Goal: Find specific page/section

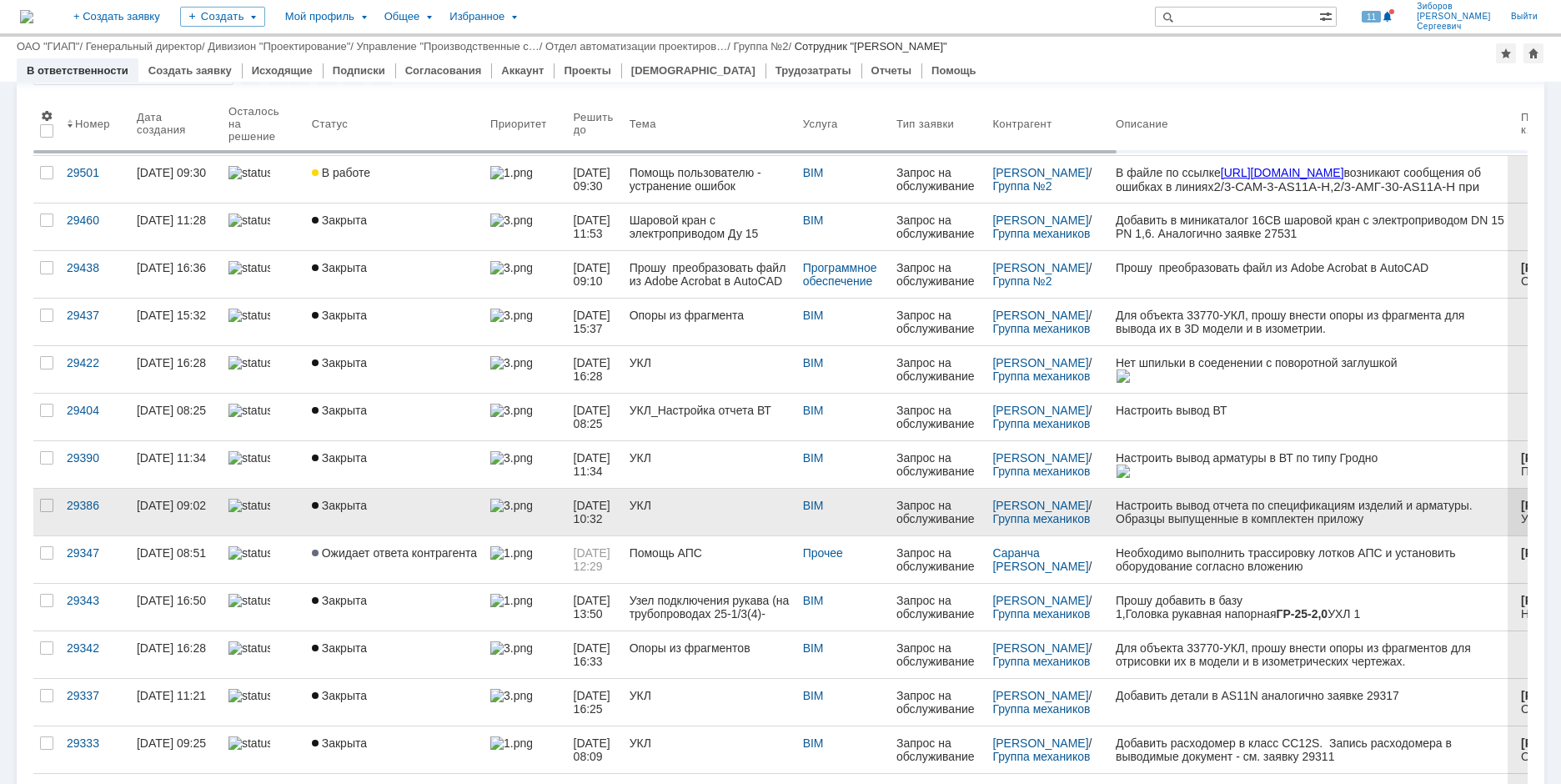
click at [703, 517] on link "УКЛ" at bounding box center [709, 512] width 173 height 47
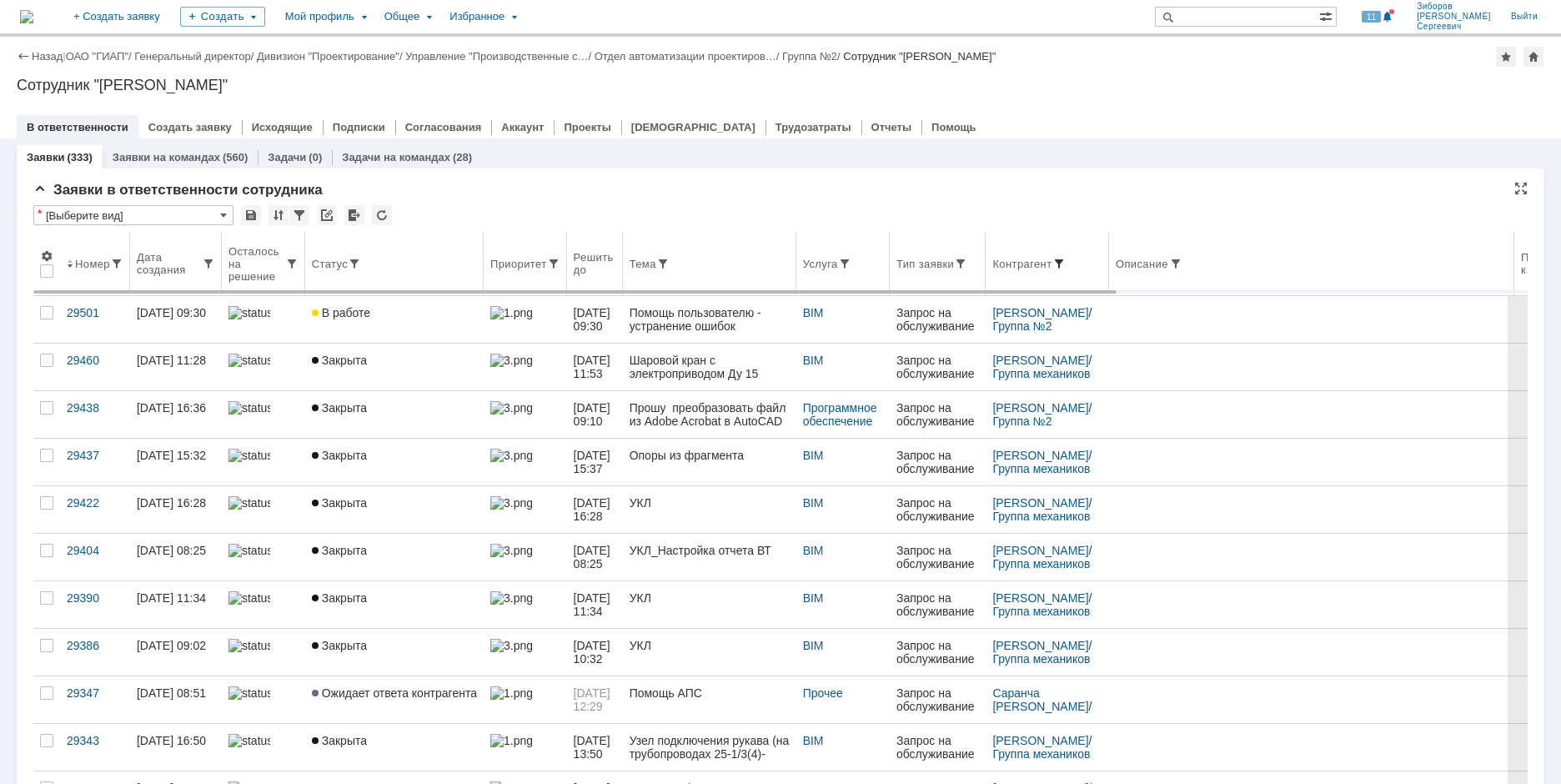
click at [1063, 262] on span at bounding box center [1059, 263] width 13 height 13
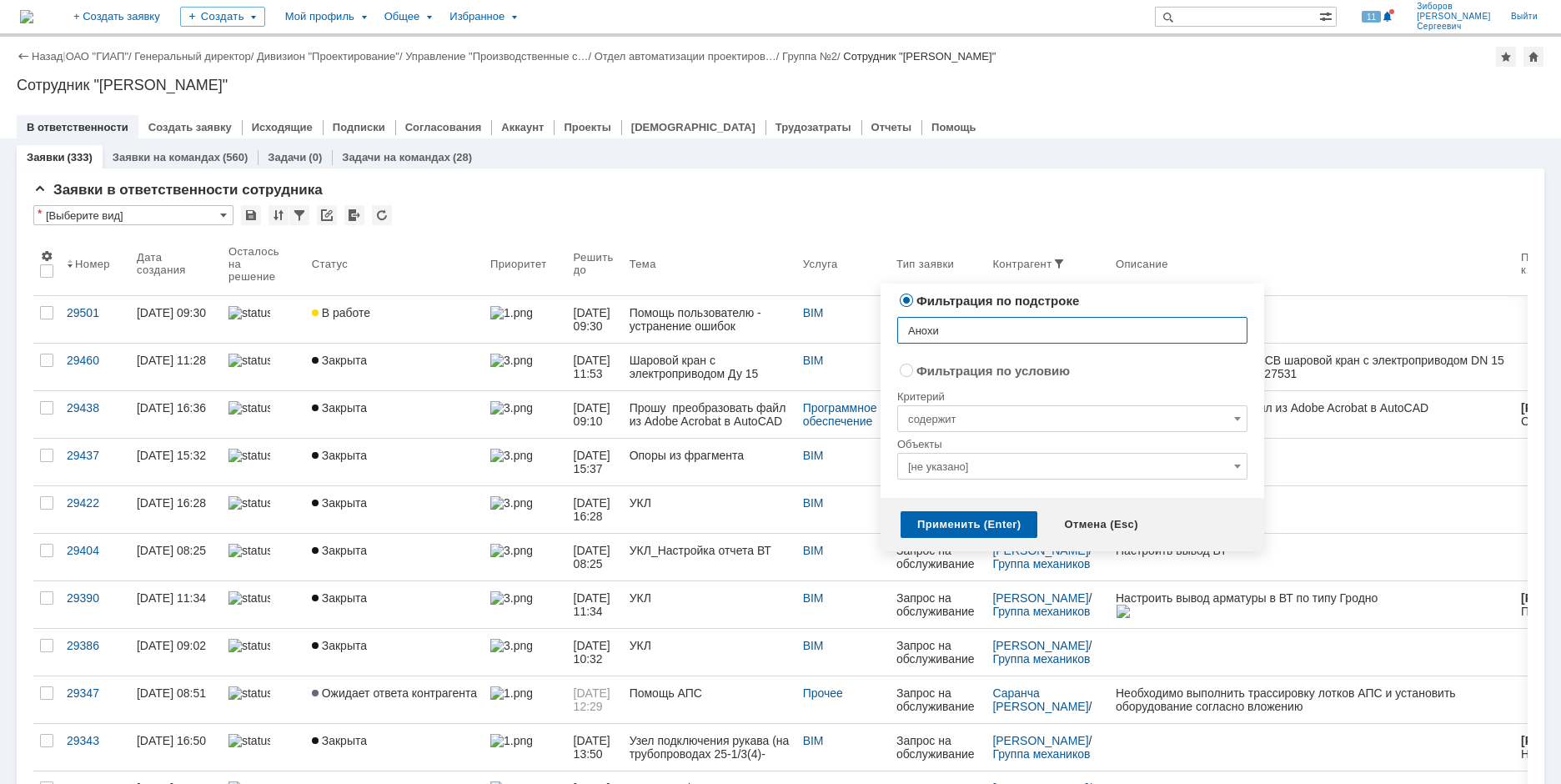
type input "Анохин"
click at [968, 524] on div "Применить (Enter)" at bounding box center [969, 525] width 137 height 26
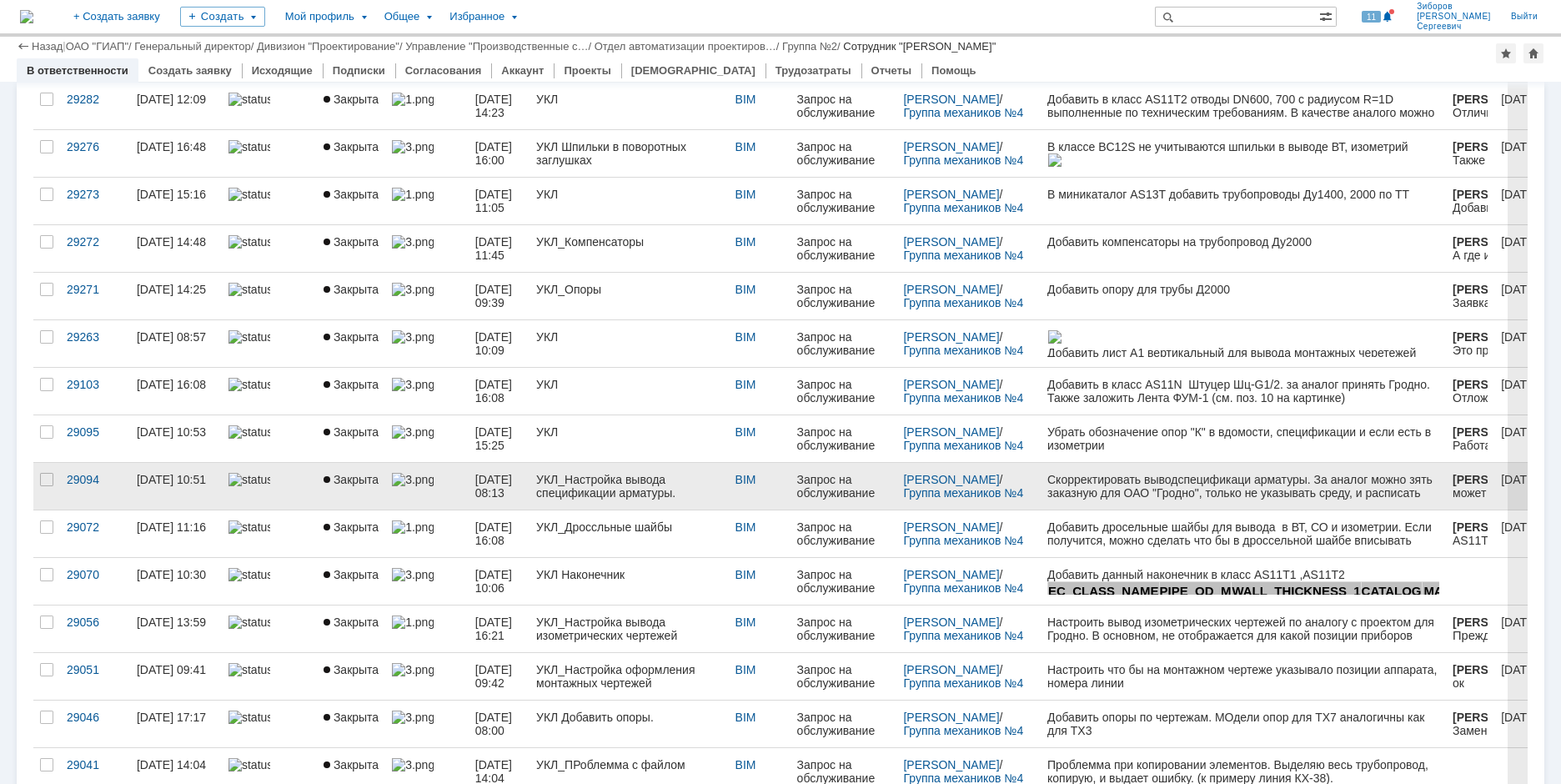
click at [610, 483] on div "УКЛ_Настройка вывода спецификации арматуры." at bounding box center [629, 486] width 186 height 26
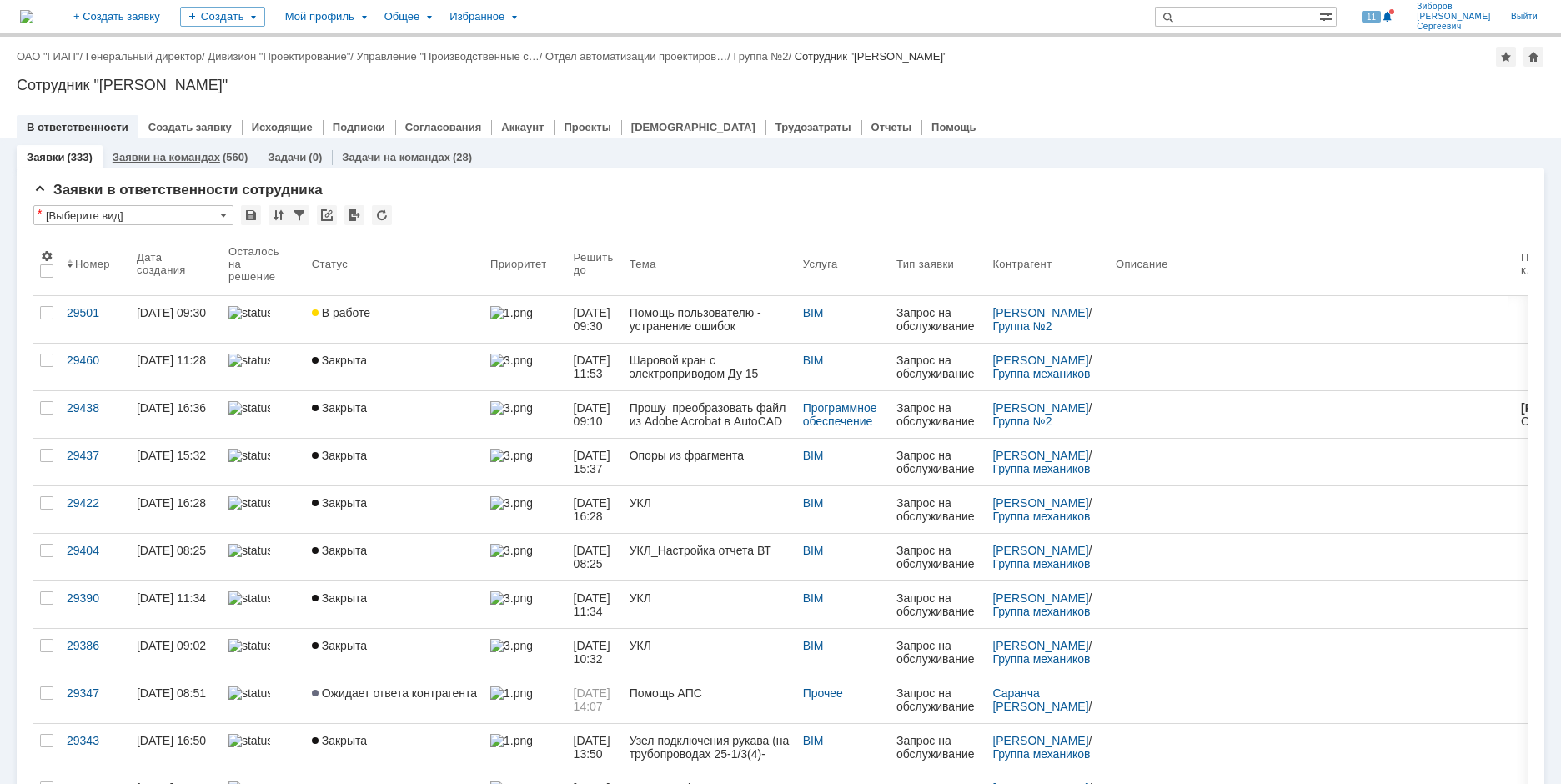
click at [189, 156] on link "Заявки на командах" at bounding box center [166, 156] width 108 height 12
